Goal: Check status: Check status

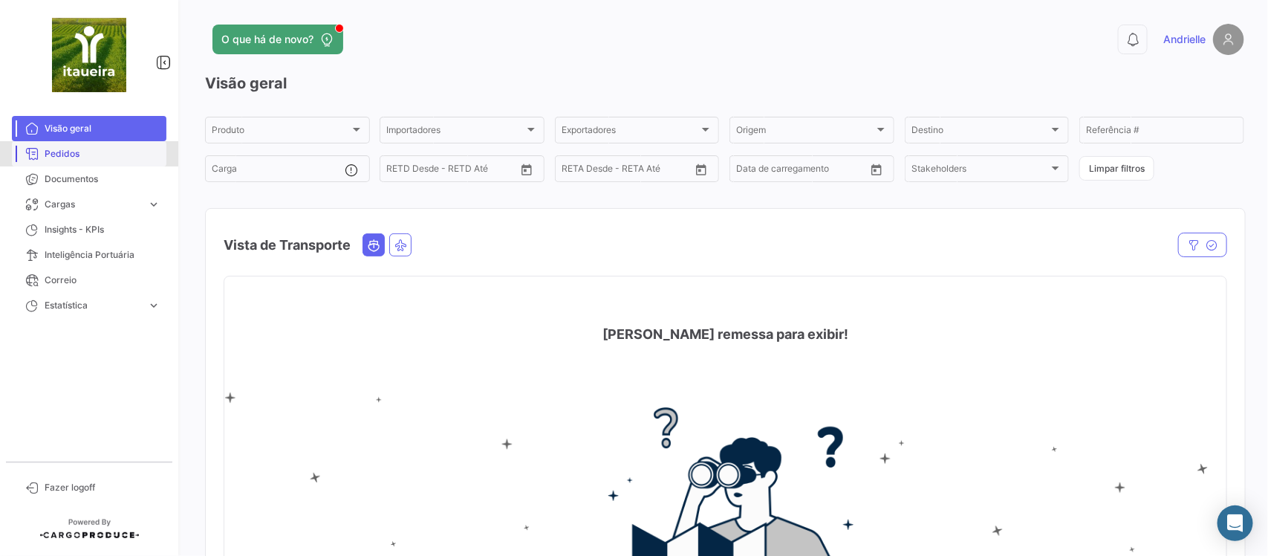
click at [68, 154] on span "Pedidos" at bounding box center [103, 153] width 116 height 13
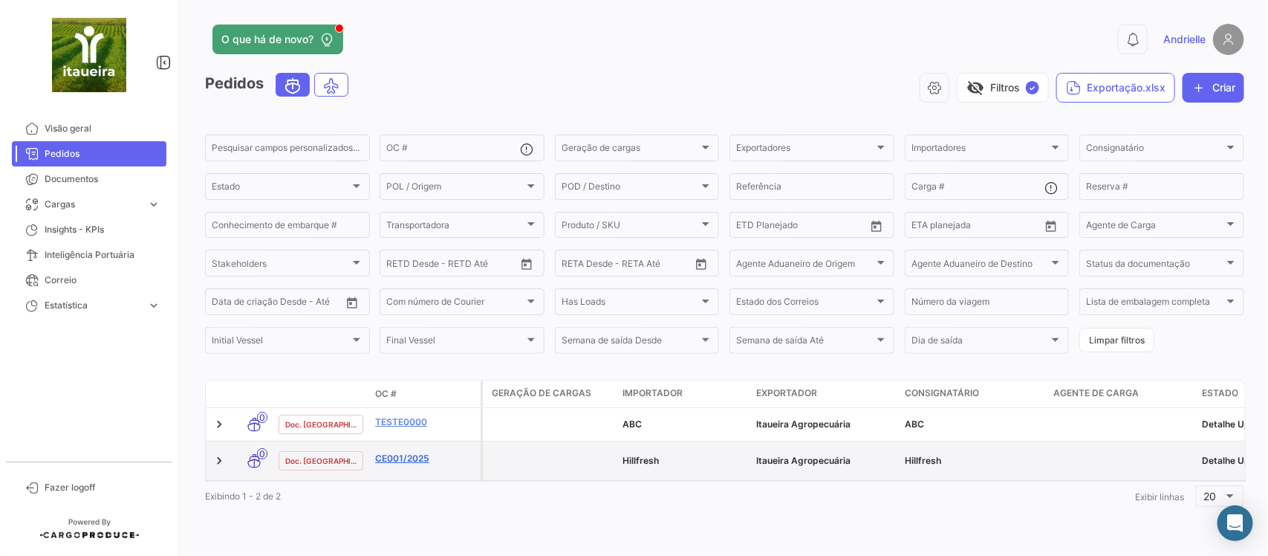
click at [400, 458] on link "CE001/2025" at bounding box center [425, 458] width 100 height 13
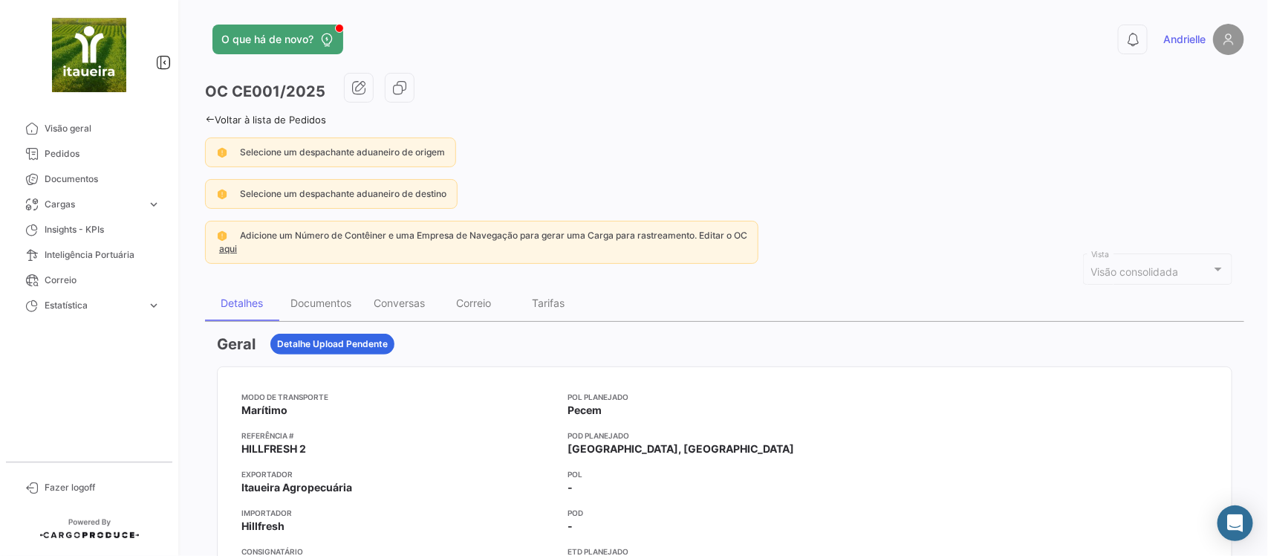
click at [206, 120] on icon at bounding box center [210, 119] width 10 height 10
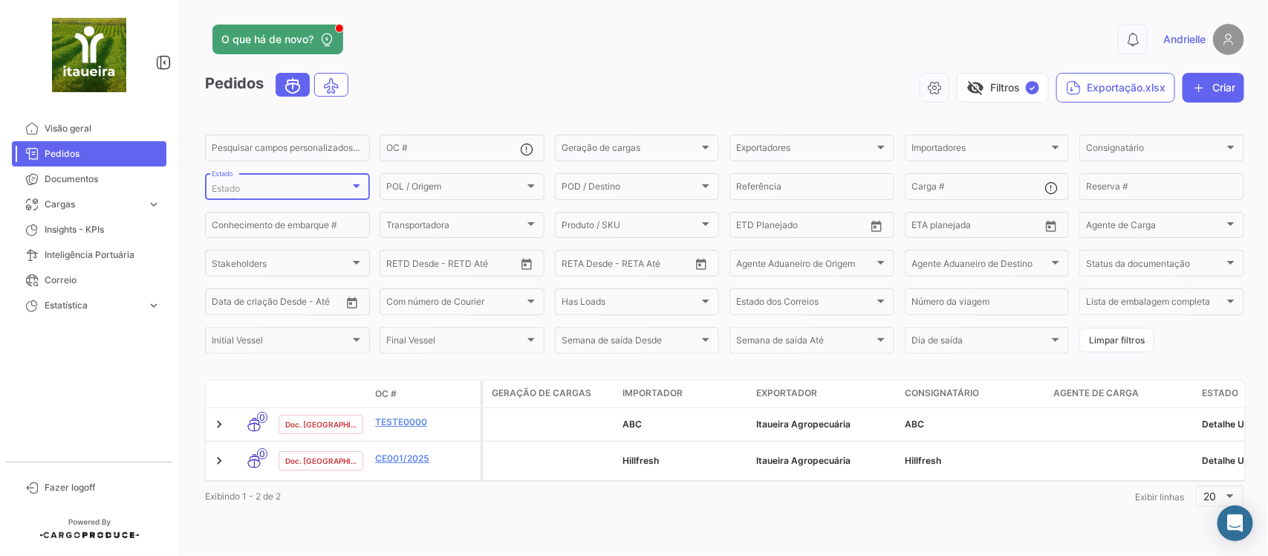
click at [328, 184] on div "Estado" at bounding box center [281, 188] width 138 height 10
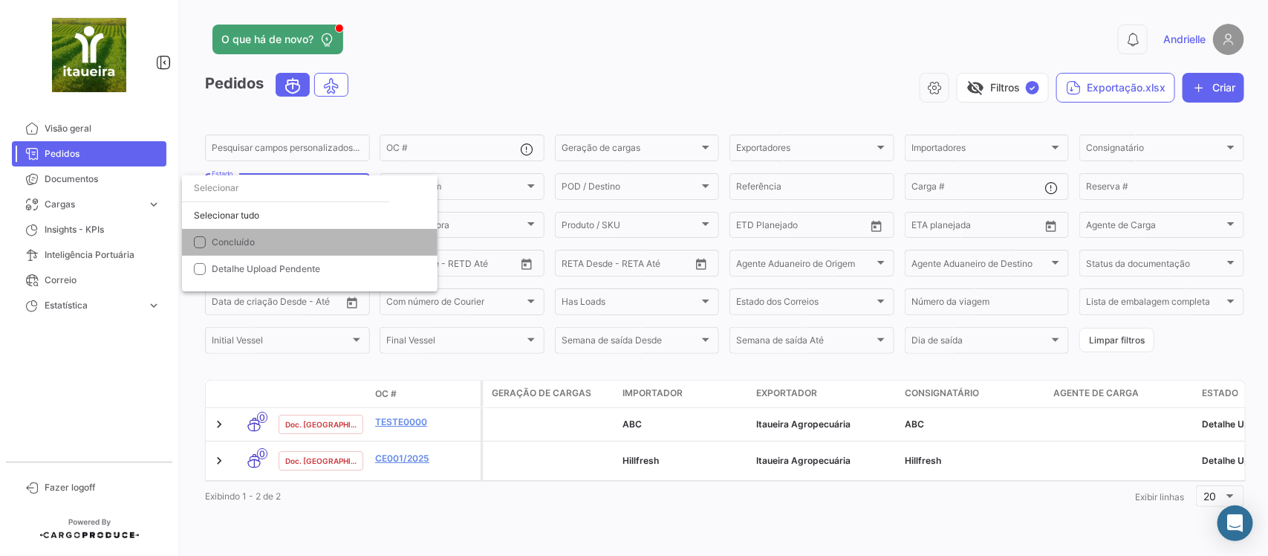
click at [245, 238] on span "Concluído" at bounding box center [233, 241] width 43 height 11
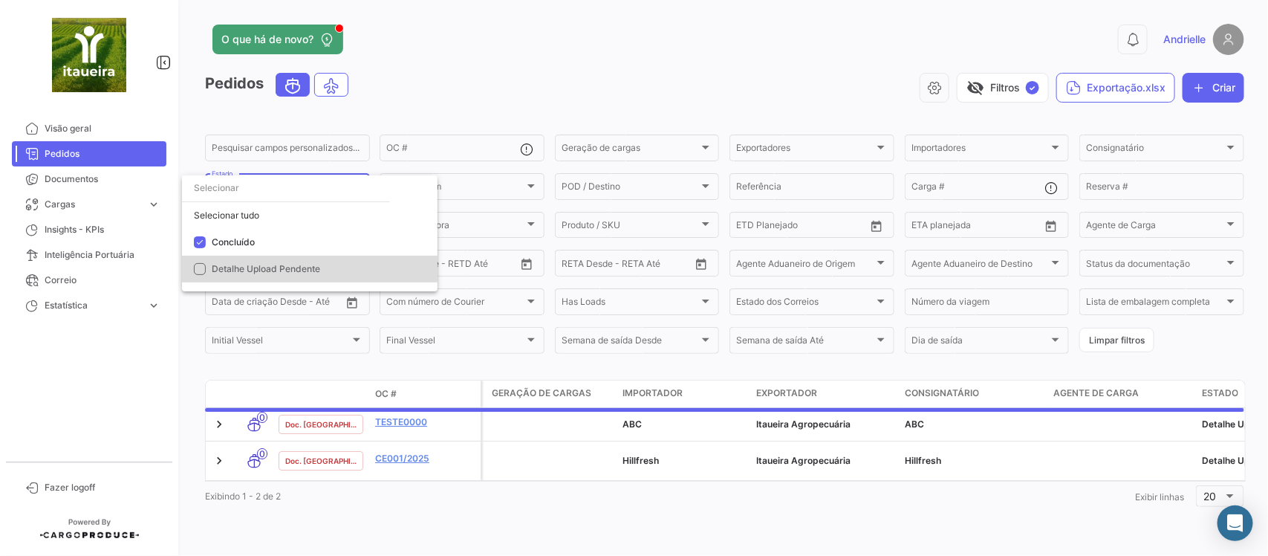
click at [250, 264] on span "Detalhe Upload Pendente" at bounding box center [266, 268] width 108 height 11
click at [691, 59] on div at bounding box center [634, 278] width 1268 height 556
